Goal: Find specific page/section: Find specific page/section

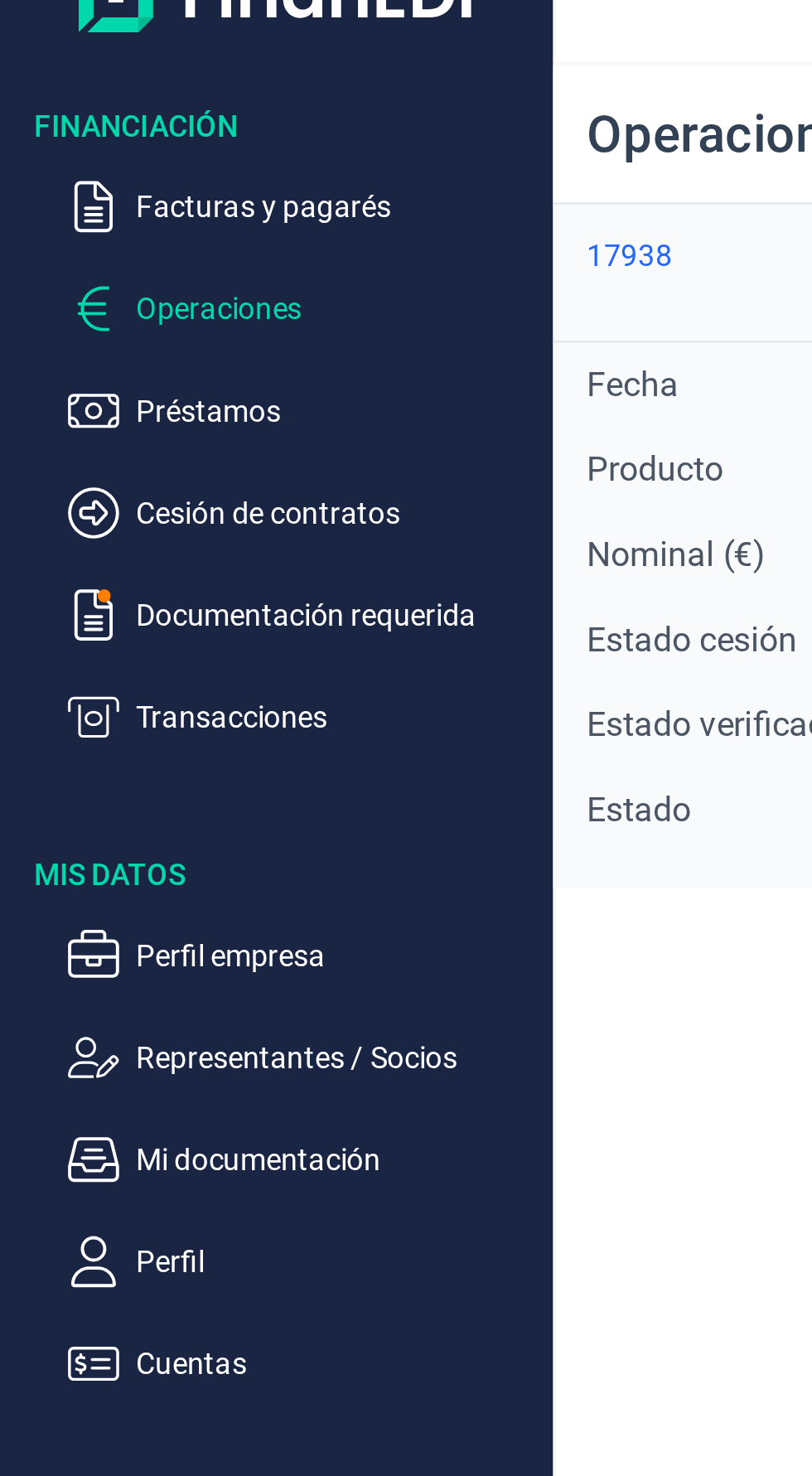
click at [246, 145] on div "17938" at bounding box center [245, 141] width 33 height 13
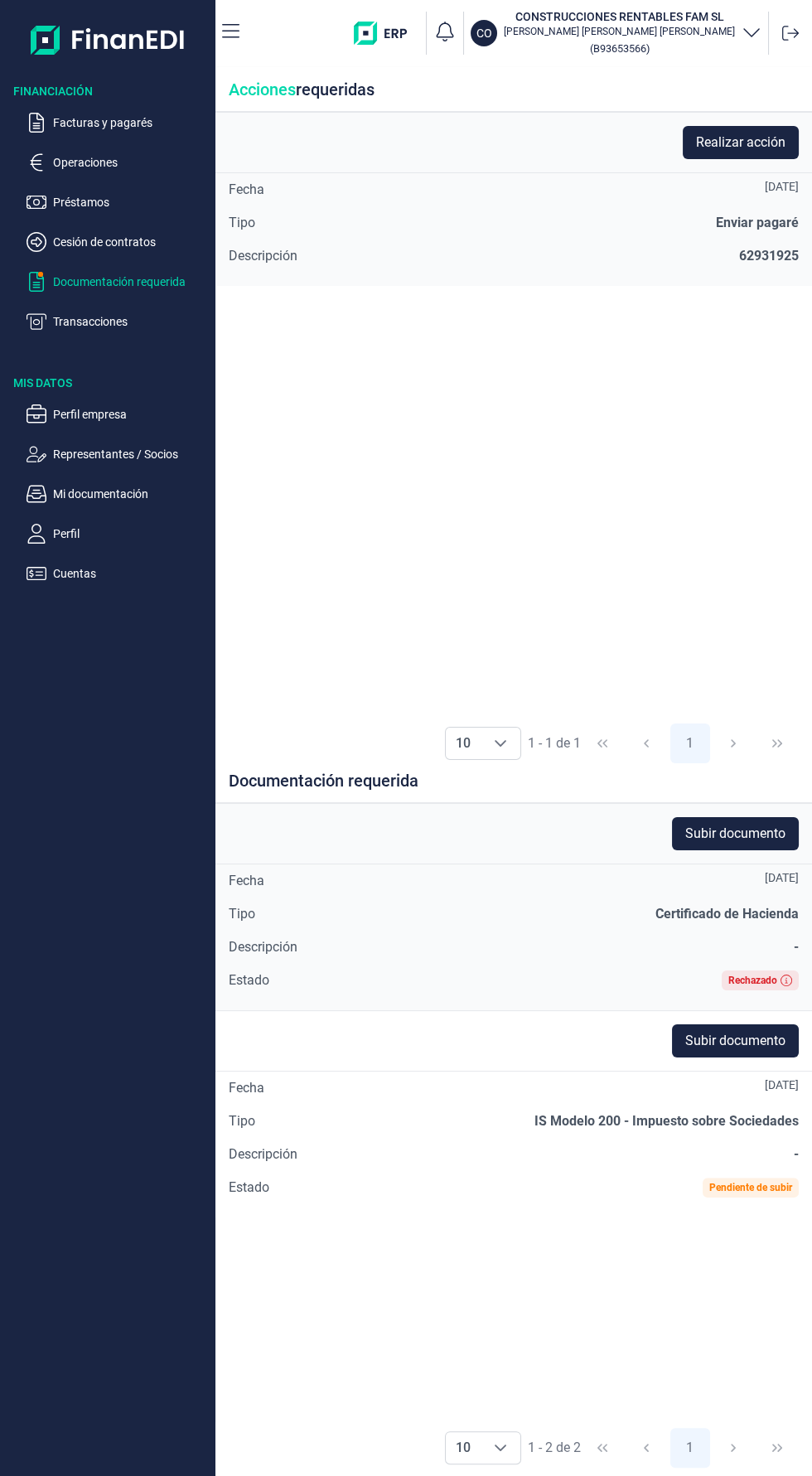
click at [149, 35] on img at bounding box center [107, 39] width 155 height 53
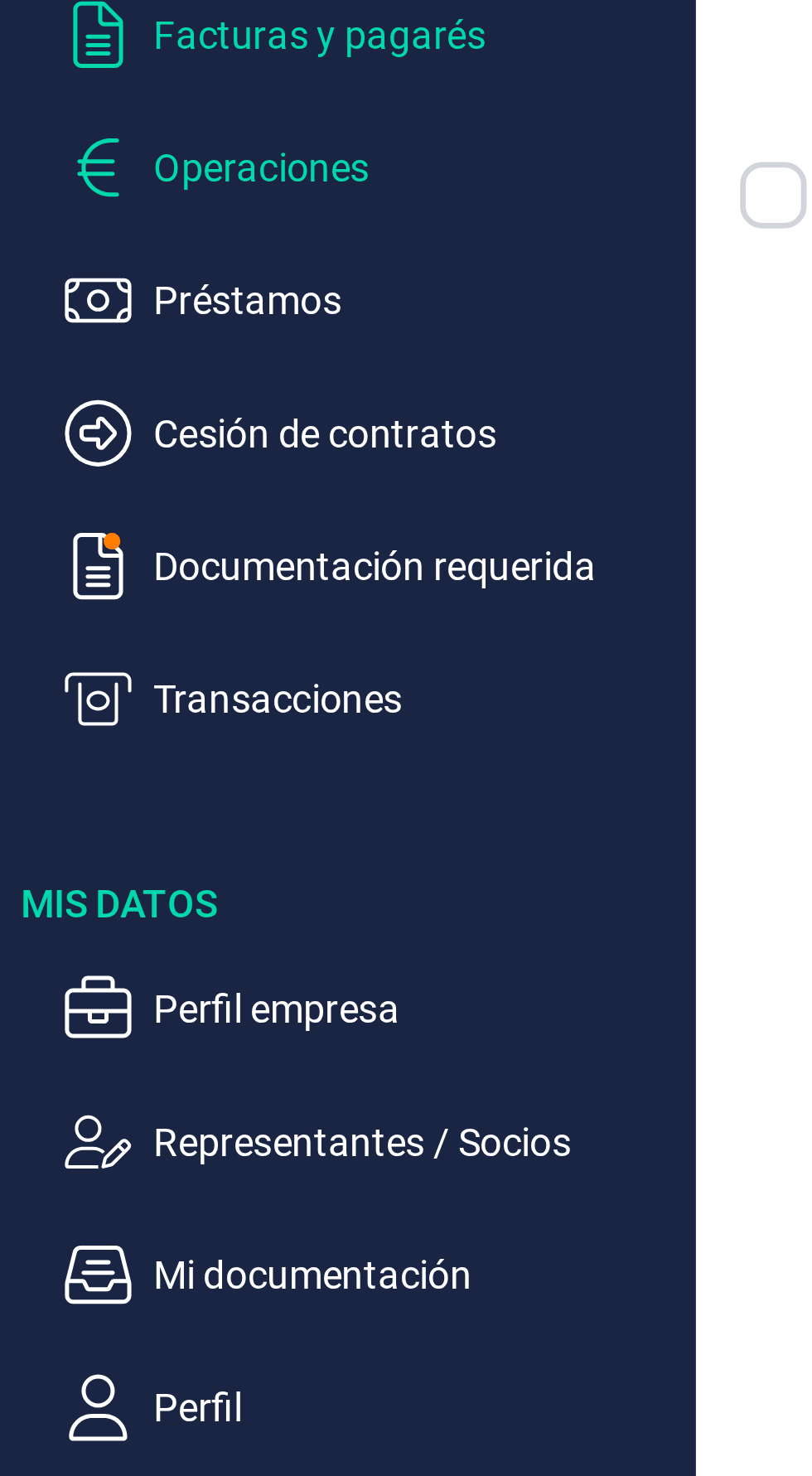
click at [89, 160] on p "Operaciones" at bounding box center [131, 162] width 156 height 20
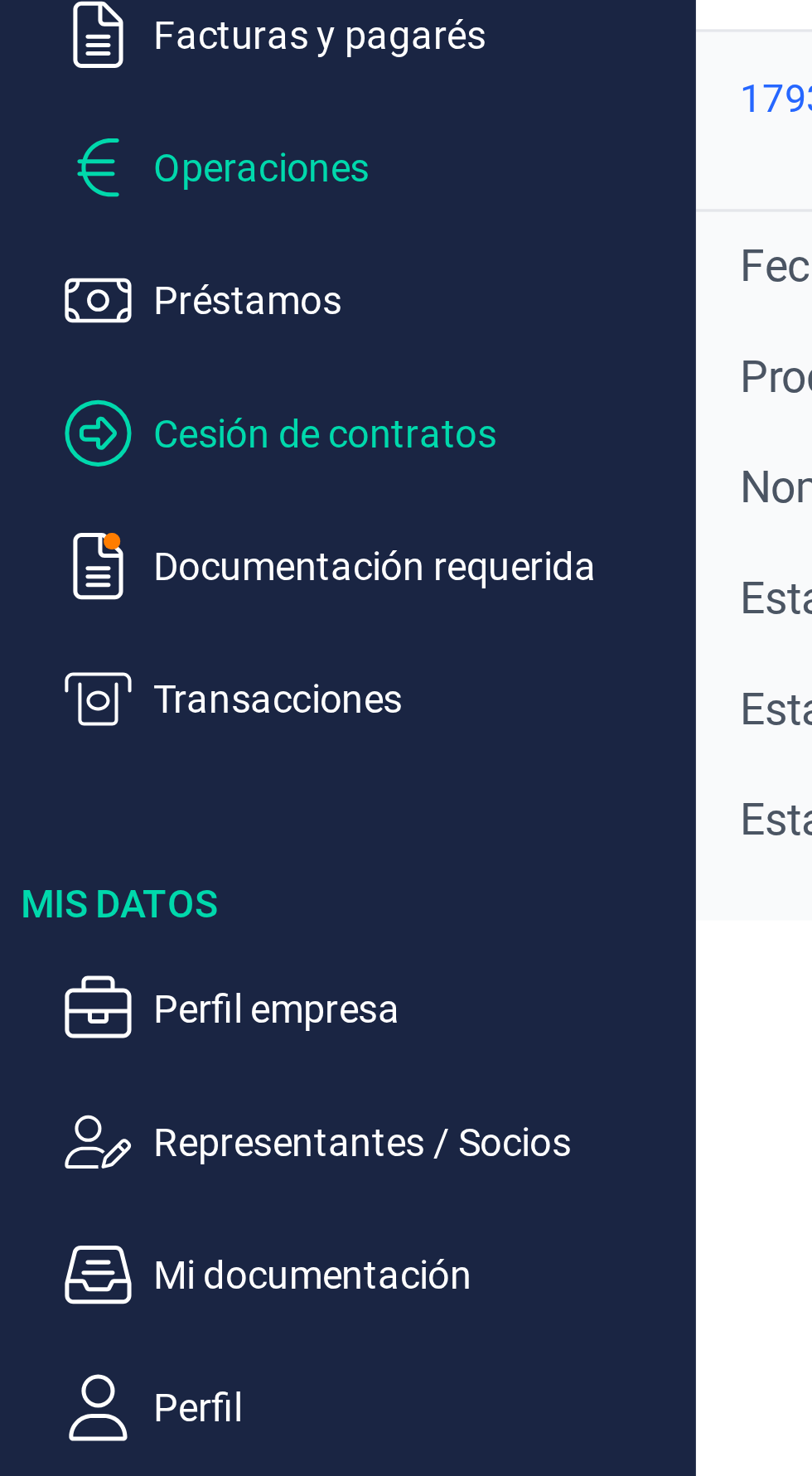
click at [129, 246] on p "Cesión de contratos" at bounding box center [131, 242] width 156 height 20
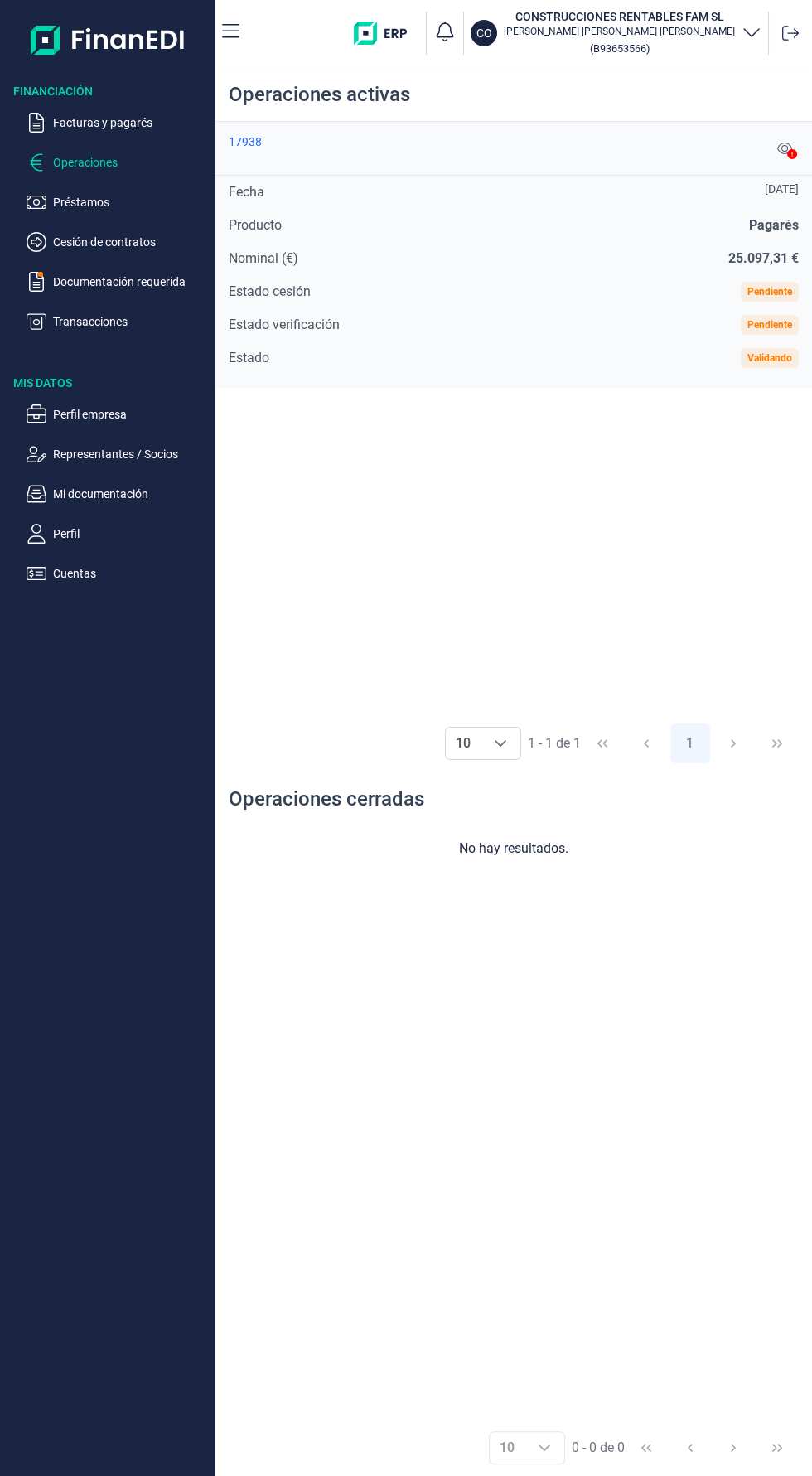
click at [253, 141] on div "17938" at bounding box center [245, 141] width 33 height 13
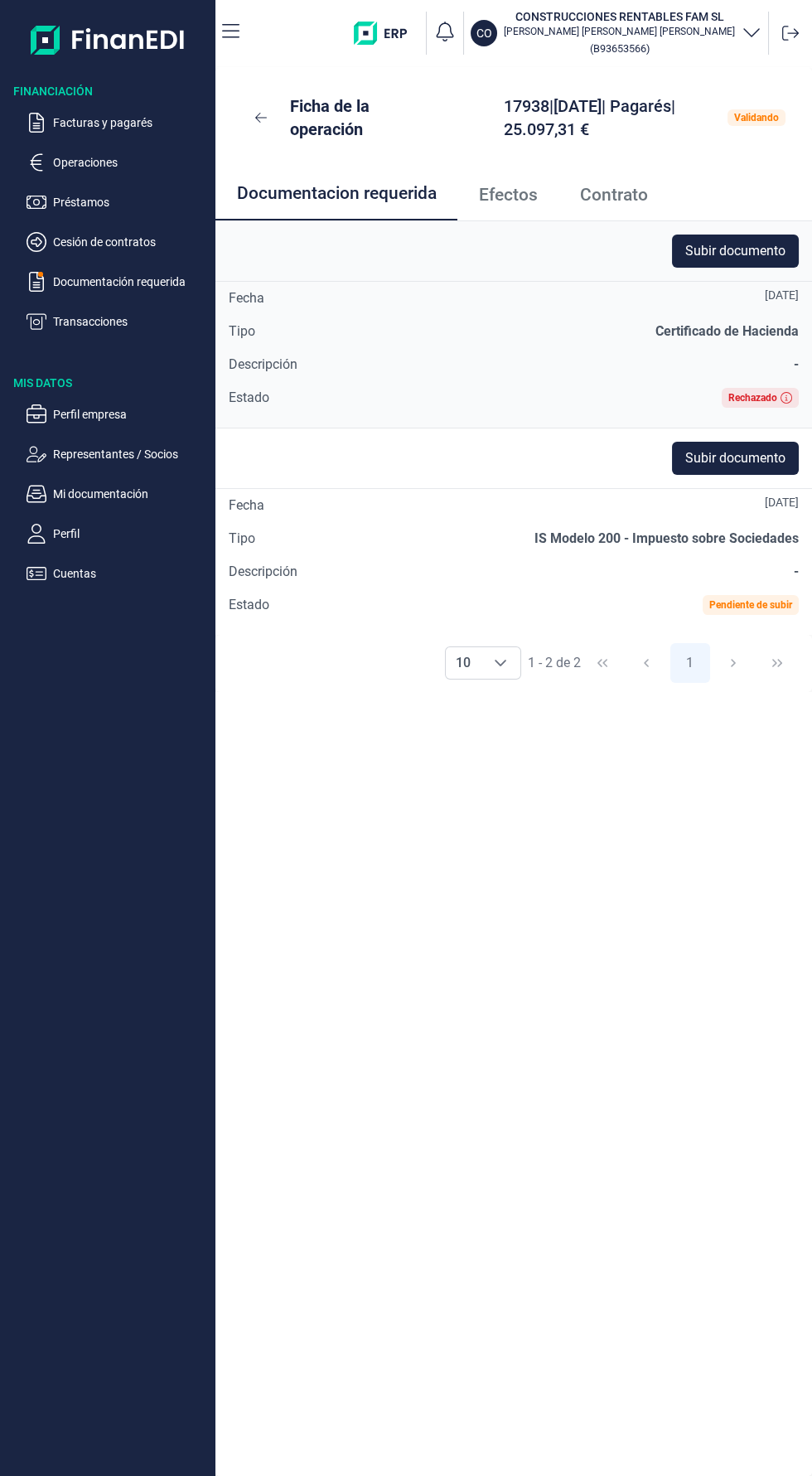
click at [506, 188] on span "Efectos" at bounding box center [508, 194] width 59 height 17
